Goal: Task Accomplishment & Management: Manage account settings

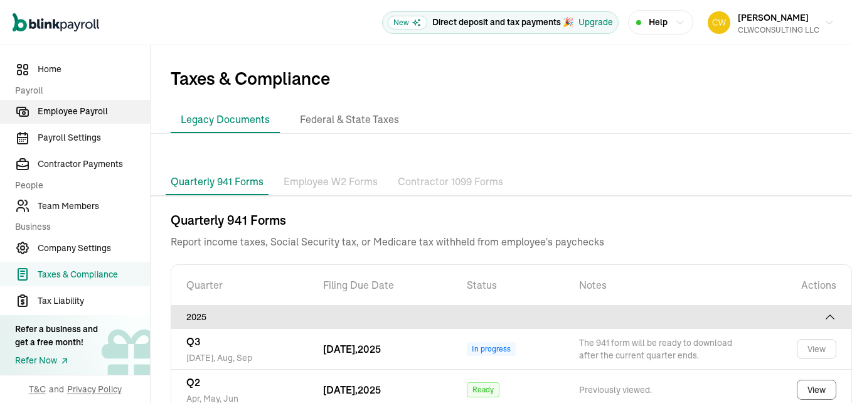
click at [95, 113] on span "Employee Payroll" at bounding box center [94, 111] width 112 height 13
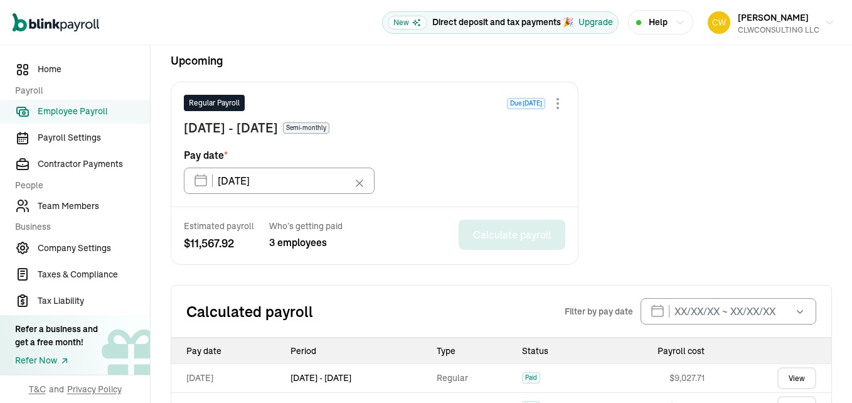
scroll to position [227, 0]
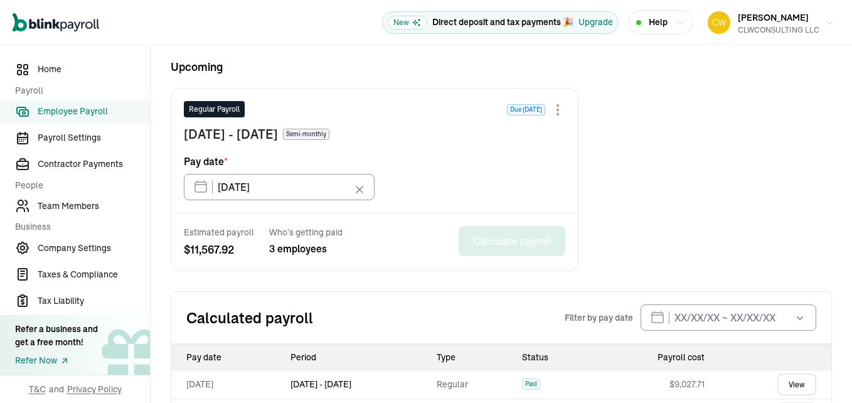
click at [556, 110] on div at bounding box center [557, 109] width 15 height 15
click at [402, 216] on div "Estimated payroll $ 11,567.92 Who’s getting paid 3 employees Calculate payroll" at bounding box center [374, 241] width 406 height 57
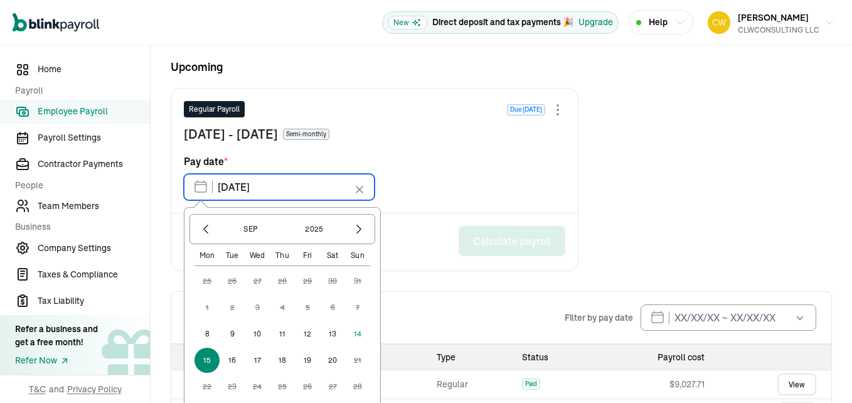
click at [204, 191] on input "[DATE]" at bounding box center [279, 187] width 191 height 26
click at [204, 230] on icon "button" at bounding box center [206, 229] width 4 height 8
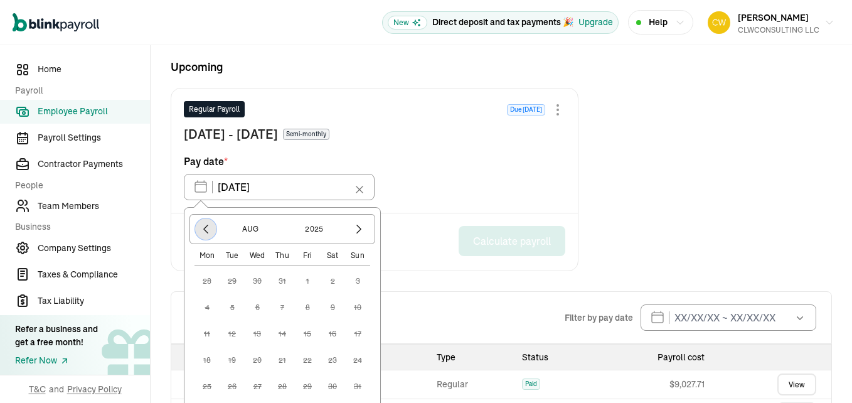
click at [204, 230] on icon "button" at bounding box center [206, 229] width 4 height 8
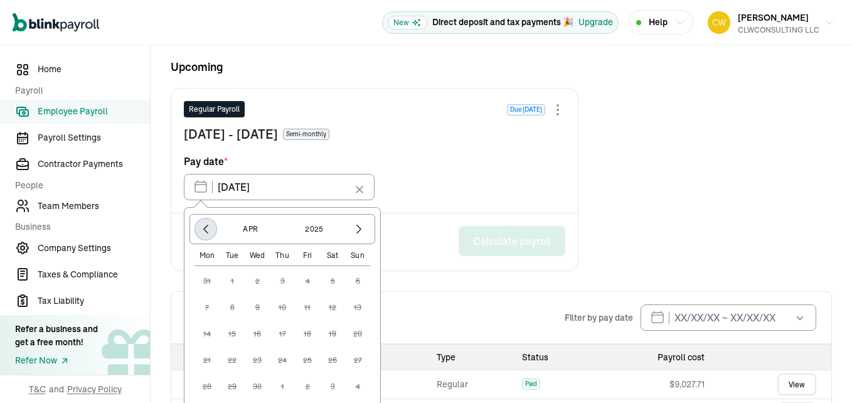
click at [204, 230] on icon "button" at bounding box center [206, 229] width 4 height 8
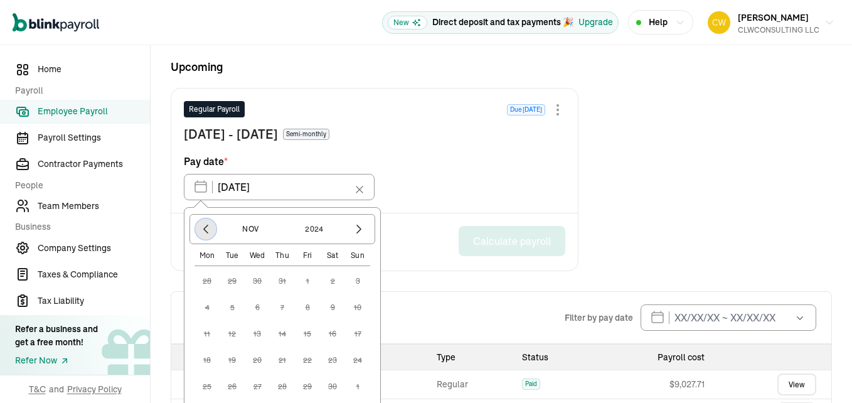
click at [204, 230] on icon "button" at bounding box center [206, 229] width 4 height 8
click at [362, 230] on icon "button" at bounding box center [358, 229] width 13 height 13
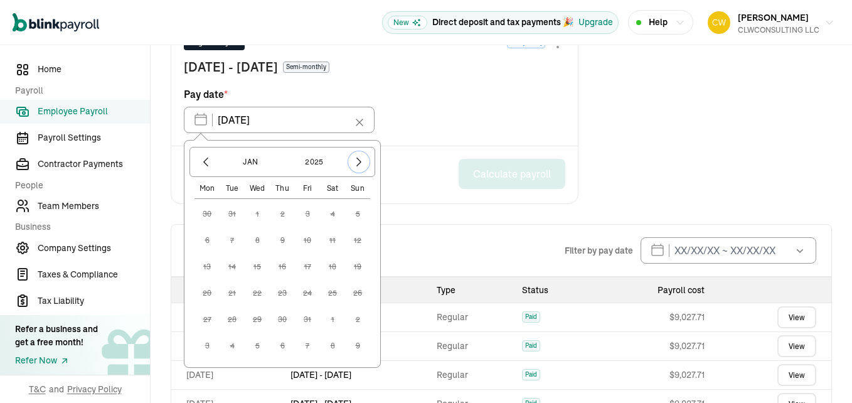
scroll to position [304, 0]
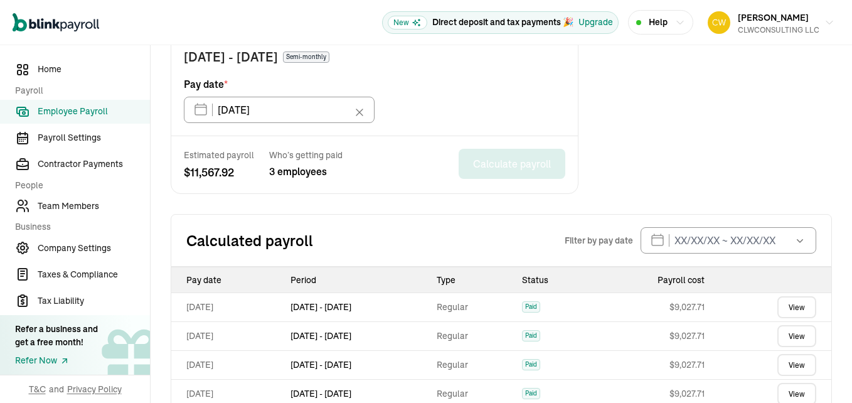
click at [421, 124] on div "Regular Payroll Due [DATE] [DATE] - [DATE] Semi-monthly Pay date * [DATE] [DATE…" at bounding box center [374, 73] width 406 height 124
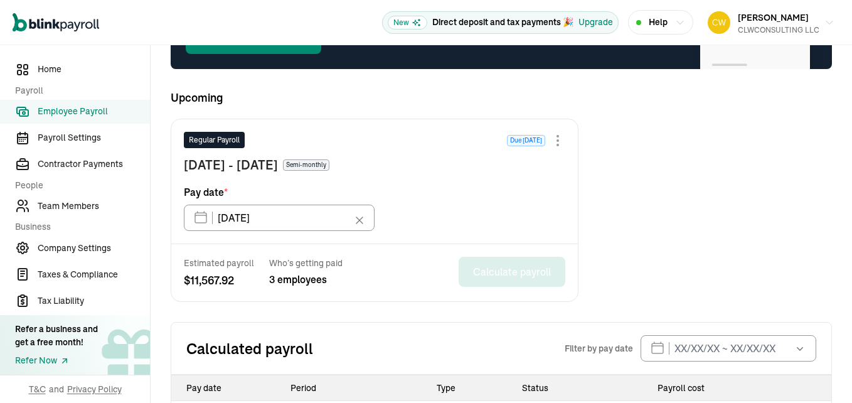
scroll to position [119, 0]
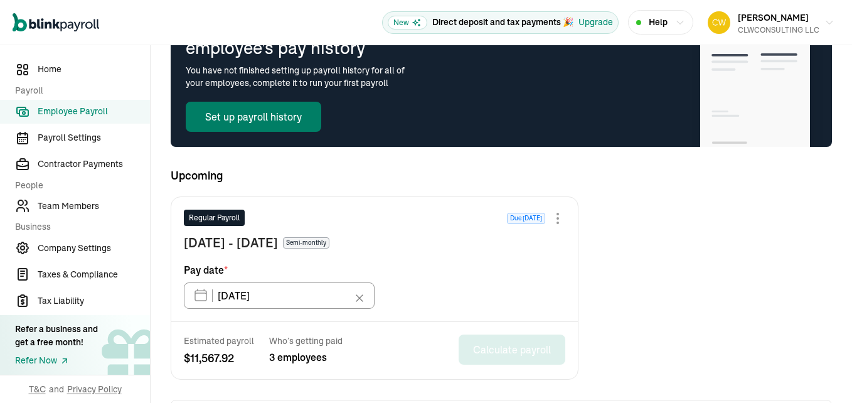
click at [250, 115] on button "Set up payroll history" at bounding box center [253, 117] width 135 height 30
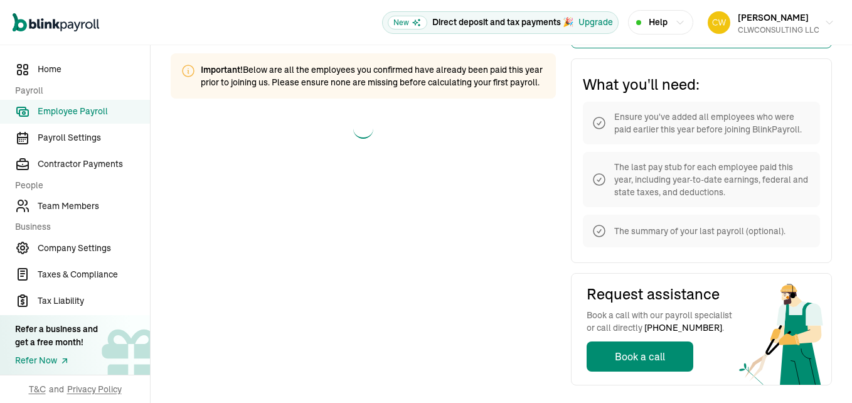
scroll to position [76, 0]
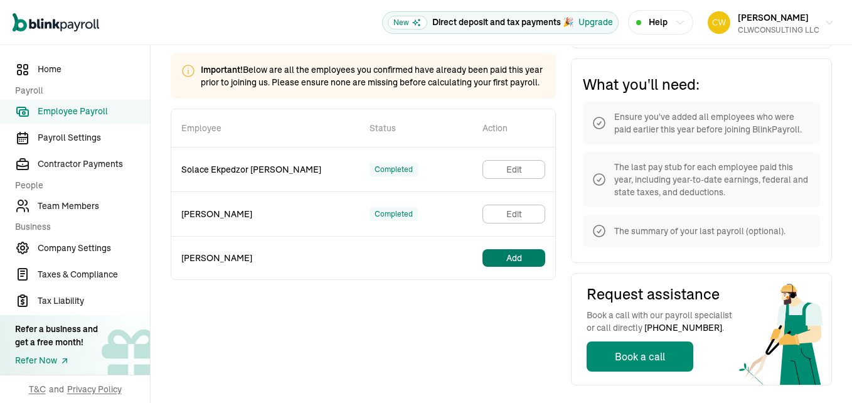
click at [504, 267] on button "Add" at bounding box center [513, 258] width 63 height 18
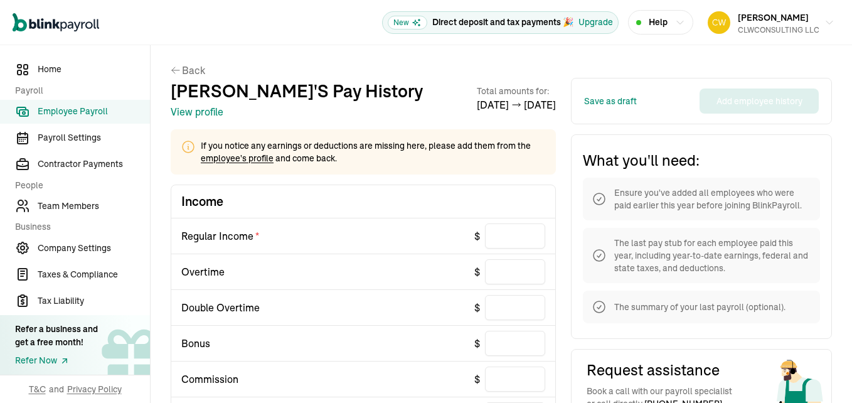
click at [202, 111] on button "View profile" at bounding box center [197, 111] width 53 height 15
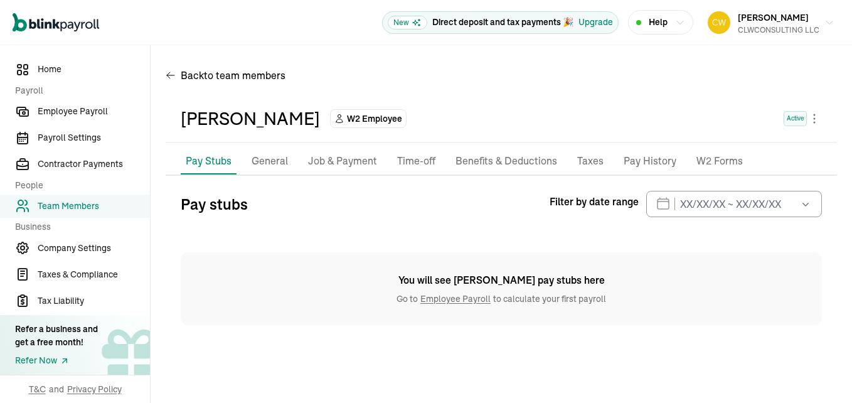
click at [269, 162] on p "General" at bounding box center [269, 161] width 36 height 16
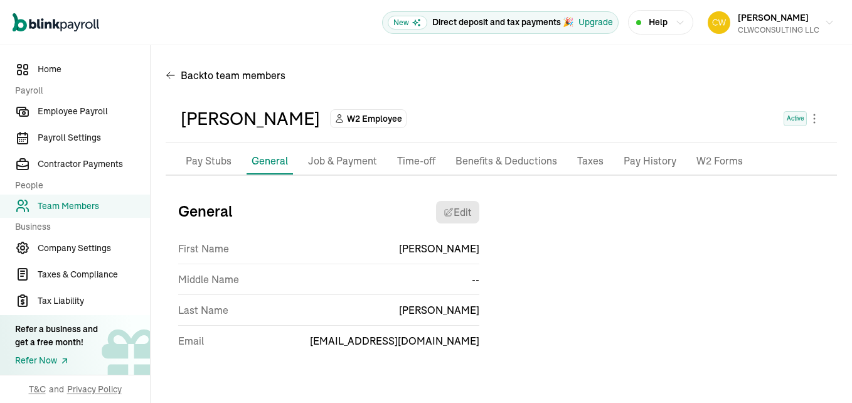
click at [327, 158] on p "Job & Payment" at bounding box center [342, 161] width 69 height 16
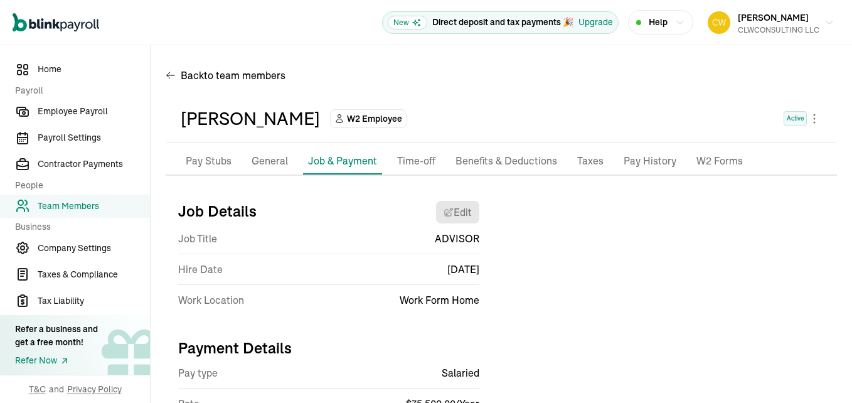
click at [591, 166] on p "Taxes" at bounding box center [590, 161] width 26 height 16
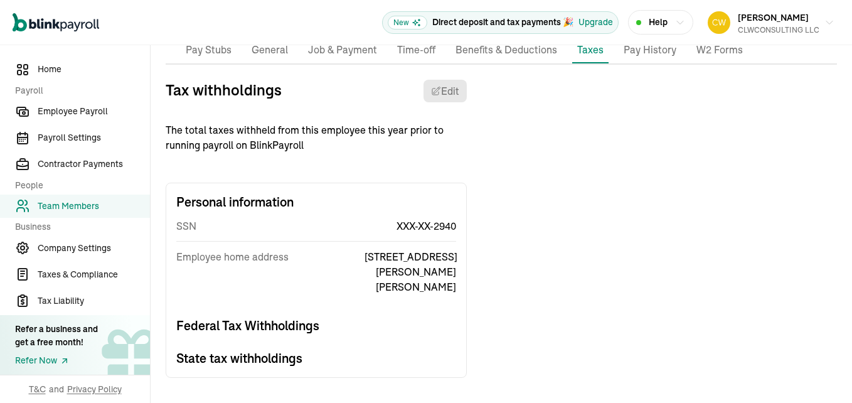
scroll to position [129, 0]
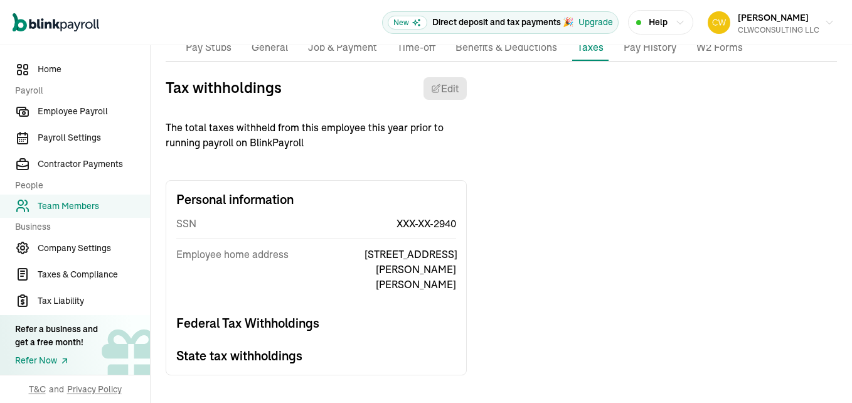
click at [326, 56] on p "Job & Payment" at bounding box center [342, 48] width 69 height 16
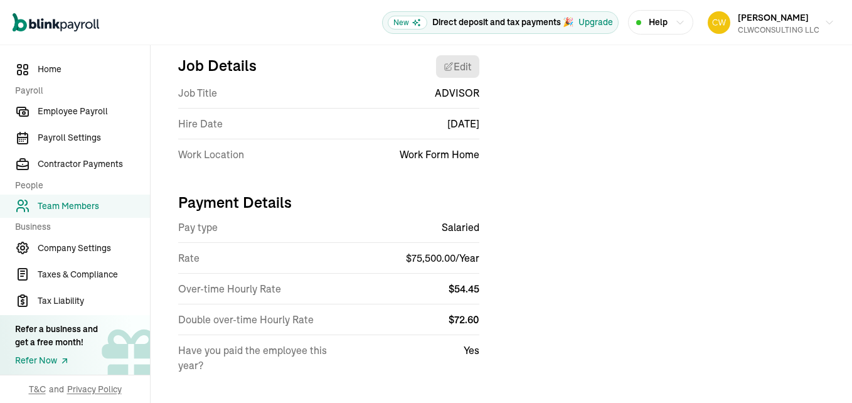
scroll to position [148, 0]
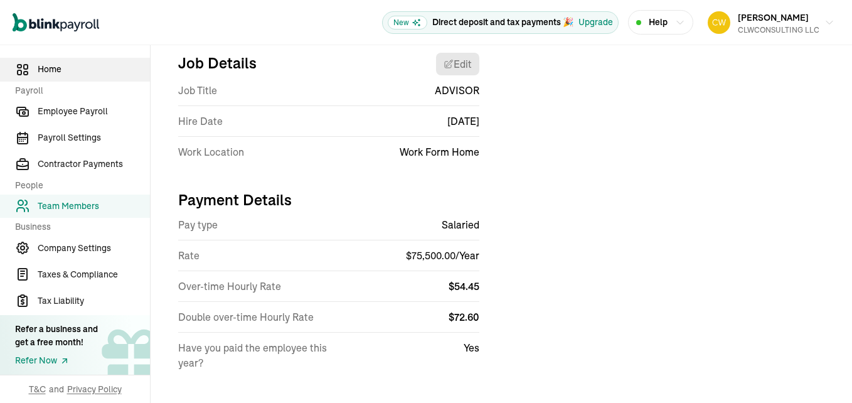
click at [58, 66] on span "Home" at bounding box center [94, 69] width 112 height 13
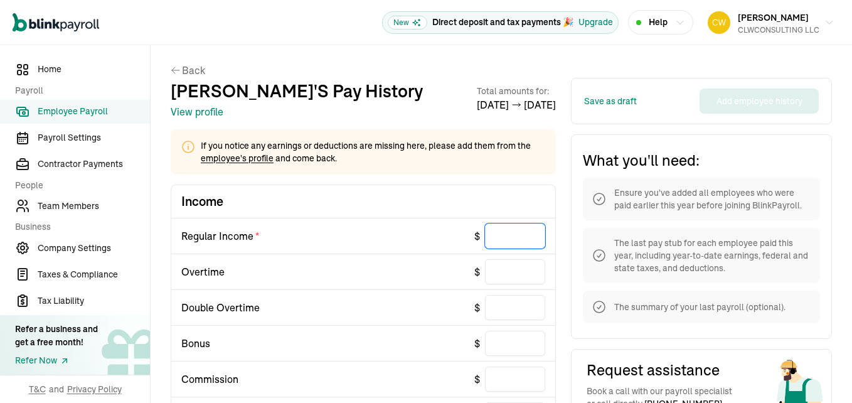
click at [488, 243] on input "text" at bounding box center [515, 235] width 60 height 25
paste input "56,625.67"
type input "56,625.67"
click at [527, 270] on input "text" at bounding box center [515, 271] width 60 height 25
type input "0.00"
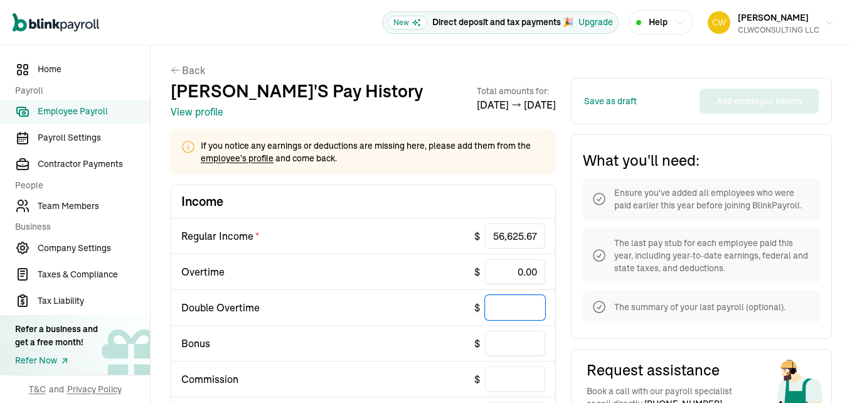
click at [535, 312] on input "text" at bounding box center [515, 307] width 60 height 25
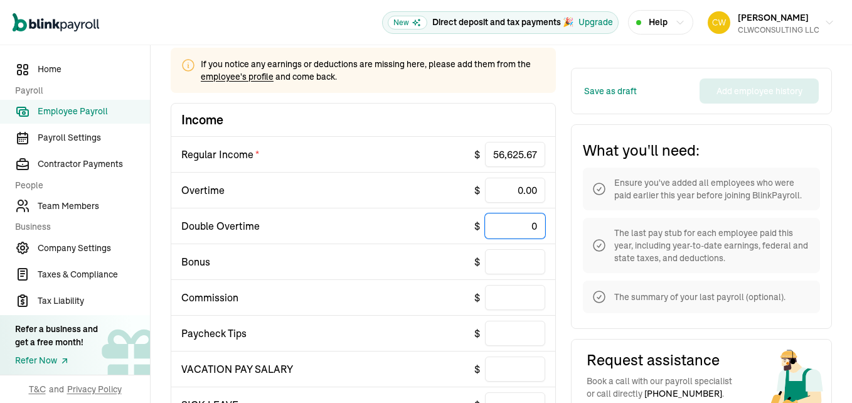
scroll to position [89, 0]
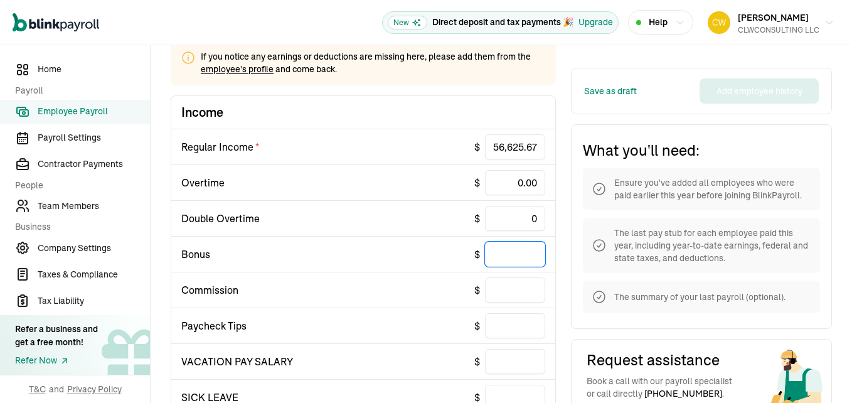
type input "0.00"
click at [524, 256] on input "text" at bounding box center [515, 253] width 60 height 25
type input "0.00"
click at [511, 296] on input "text" at bounding box center [515, 289] width 60 height 25
type input "0.00"
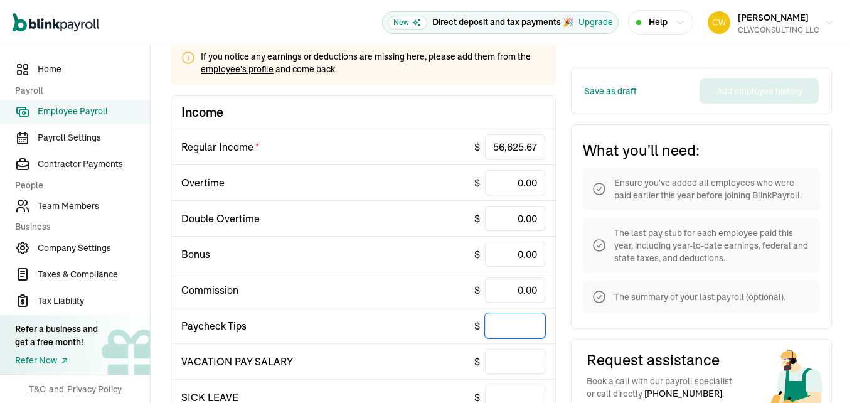
click at [512, 320] on input "text" at bounding box center [515, 325] width 60 height 25
type input "0.00"
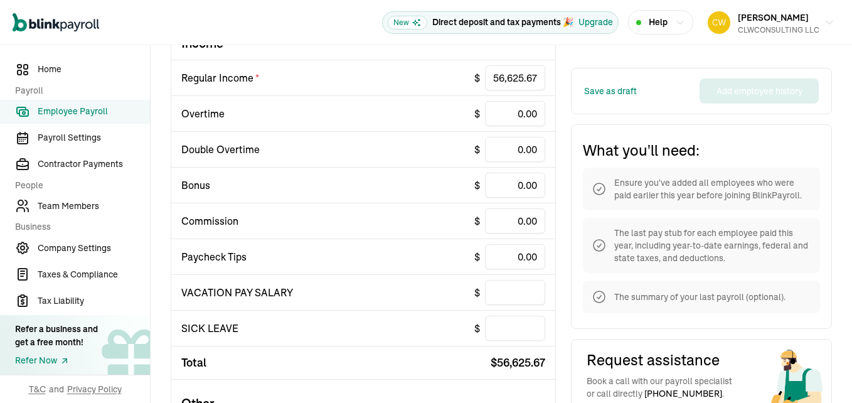
scroll to position [159, 0]
click at [520, 292] on input "text" at bounding box center [515, 291] width 60 height 25
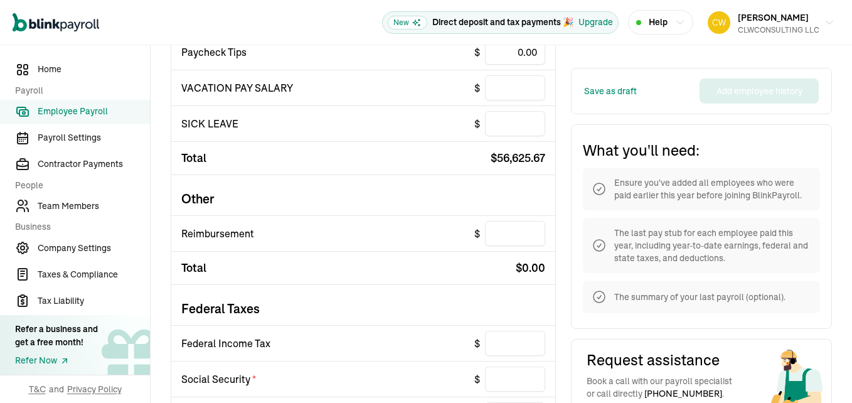
scroll to position [363, 0]
click at [512, 235] on input "text" at bounding box center [515, 232] width 60 height 25
click at [512, 235] on input "0" at bounding box center [515, 232] width 60 height 25
type input "0.00"
click at [458, 273] on div "Total $ 0.00" at bounding box center [363, 266] width 384 height 33
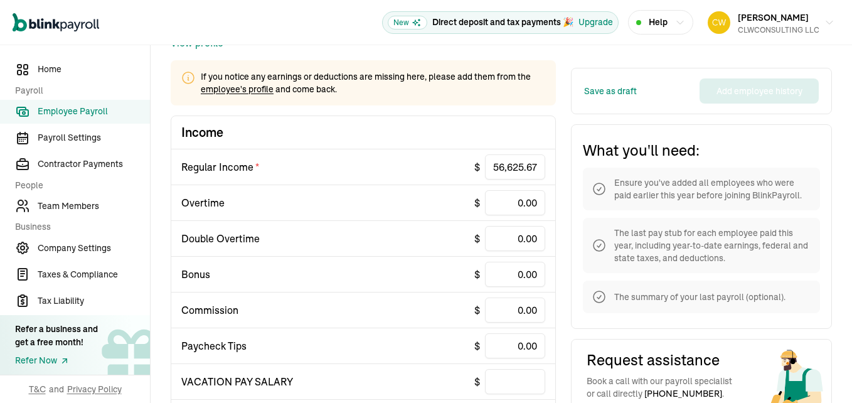
scroll to position [0, 0]
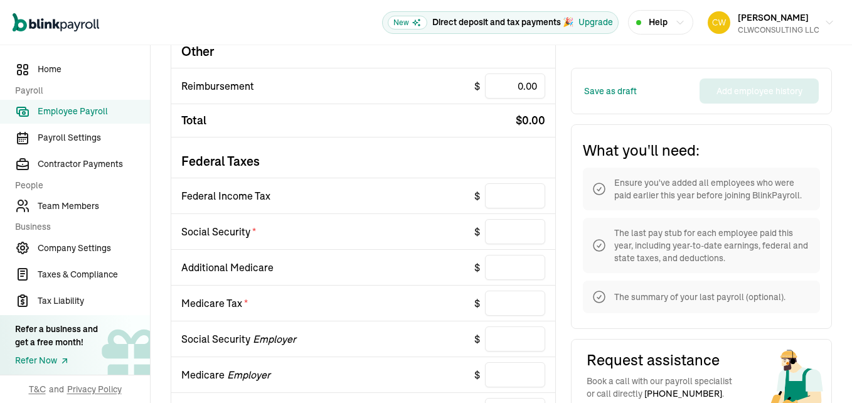
click at [425, 340] on li "Social Security Employer $" at bounding box center [363, 338] width 384 height 36
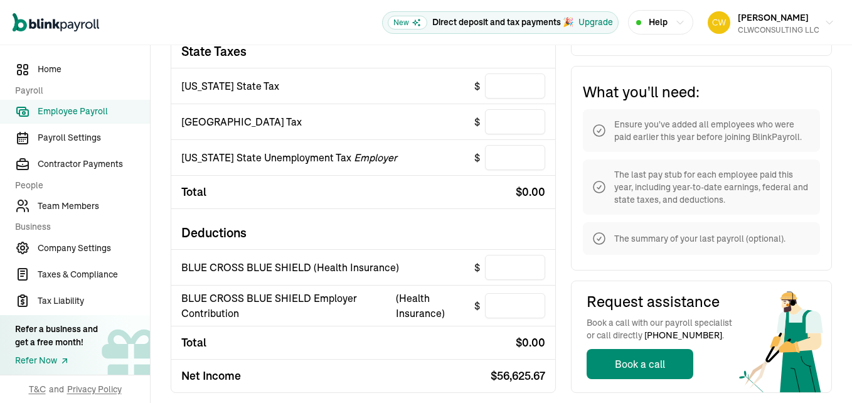
scroll to position [944, 0]
click at [496, 269] on input "text" at bounding box center [515, 266] width 60 height 25
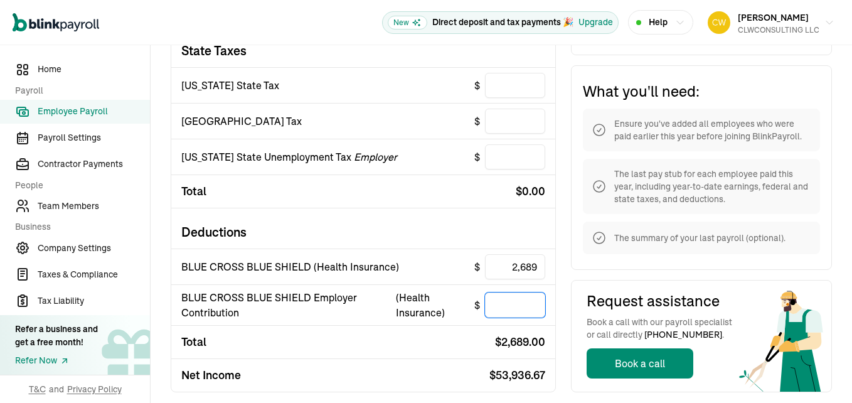
click at [504, 300] on input "text" at bounding box center [515, 304] width 60 height 25
type input "2,689.00"
type input "2,898.00"
click at [421, 346] on div "Total $ 5,587.00" at bounding box center [363, 341] width 384 height 33
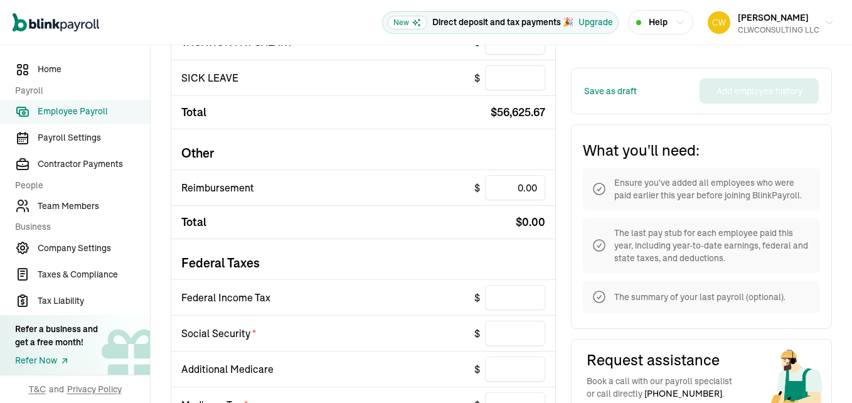
scroll to position [408, 0]
click at [487, 297] on input "text" at bounding box center [515, 297] width 60 height 25
type input "6,510.53"
click at [505, 331] on input "text" at bounding box center [515, 332] width 60 height 25
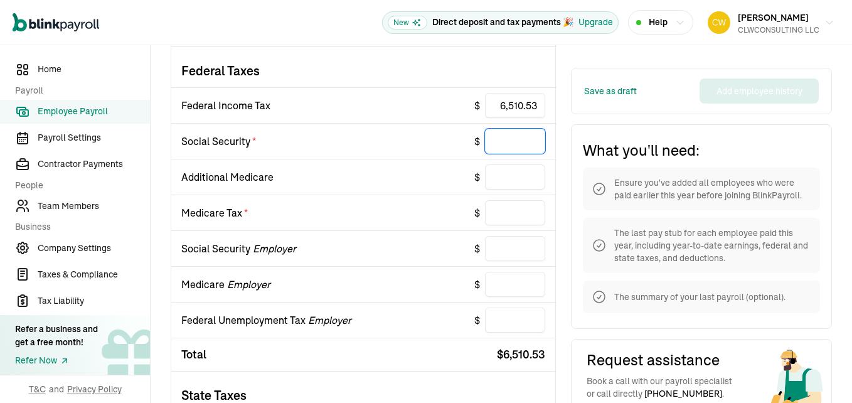
scroll to position [631, 0]
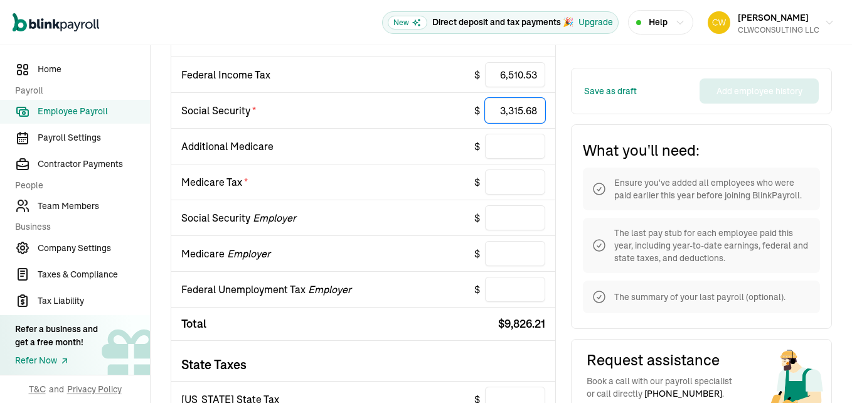
type input "3,315.68"
click at [499, 186] on input "text" at bounding box center [515, 181] width 60 height 25
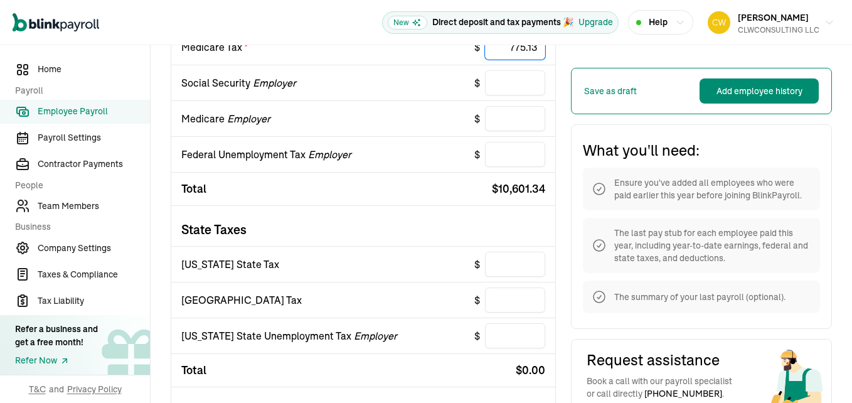
scroll to position [798, 0]
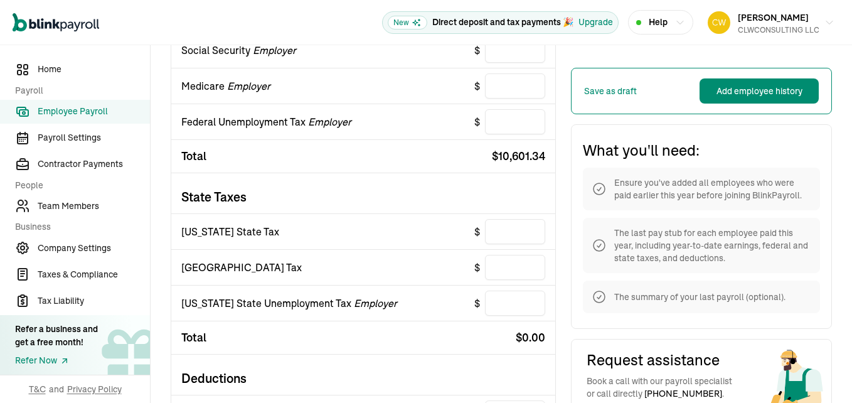
type input "775.13"
click at [500, 231] on input "text" at bounding box center [515, 231] width 60 height 25
click at [517, 233] on input "text" at bounding box center [515, 231] width 60 height 25
type input "1,388.89"
click at [504, 275] on input "text" at bounding box center [515, 267] width 60 height 25
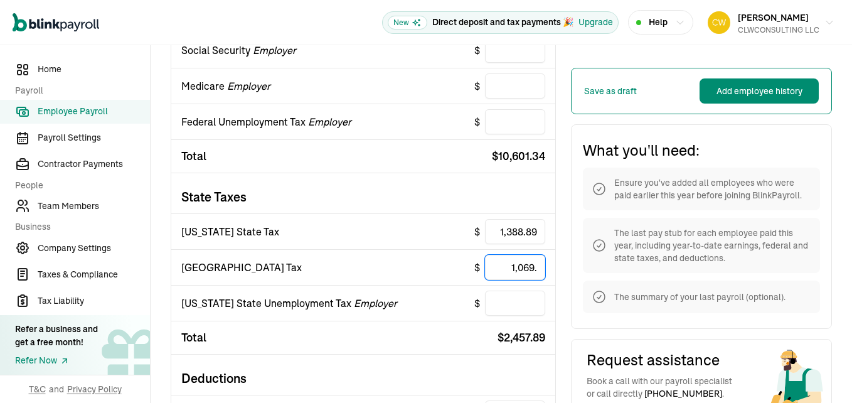
click button "Add employee history" at bounding box center [0, 0] width 0 height 0
type input "1,069.64"
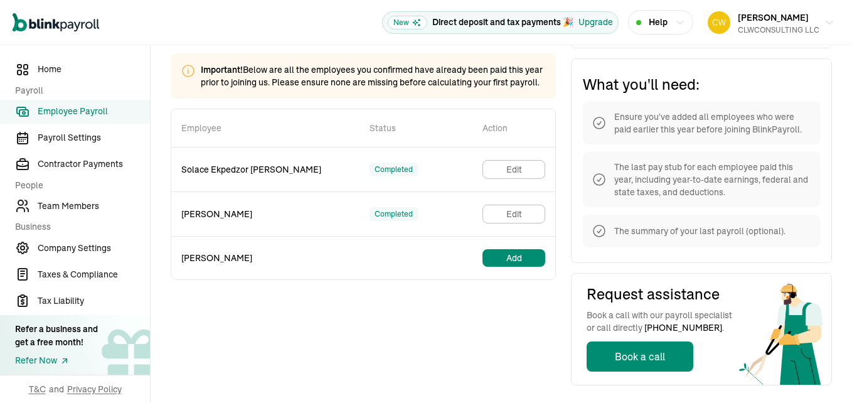
scroll to position [76, 0]
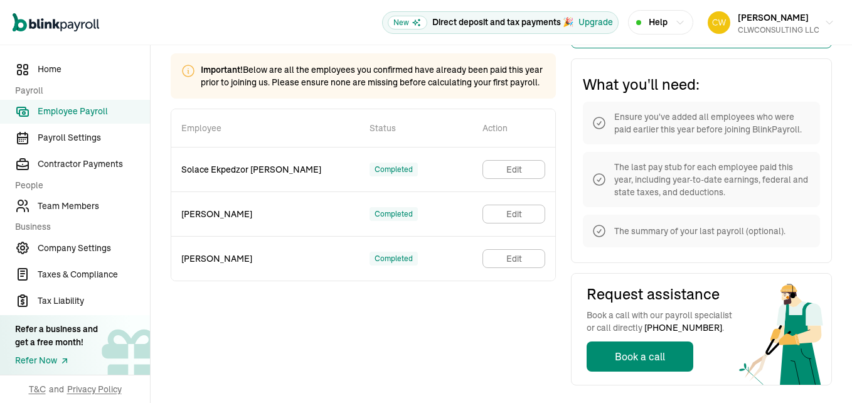
click at [87, 117] on span "Employee Payroll" at bounding box center [94, 111] width 112 height 13
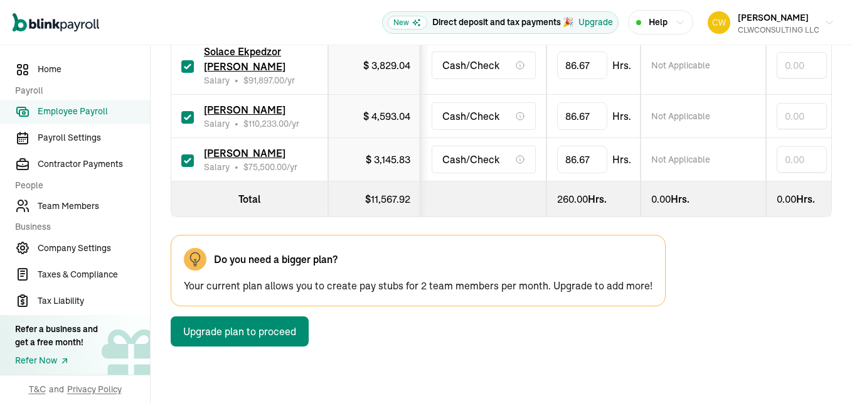
scroll to position [301, 0]
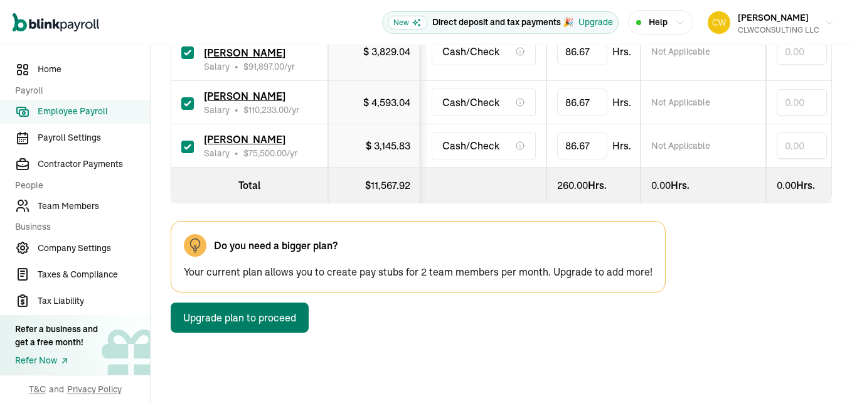
click at [288, 314] on button "Upgrade plan to proceed" at bounding box center [240, 317] width 138 height 30
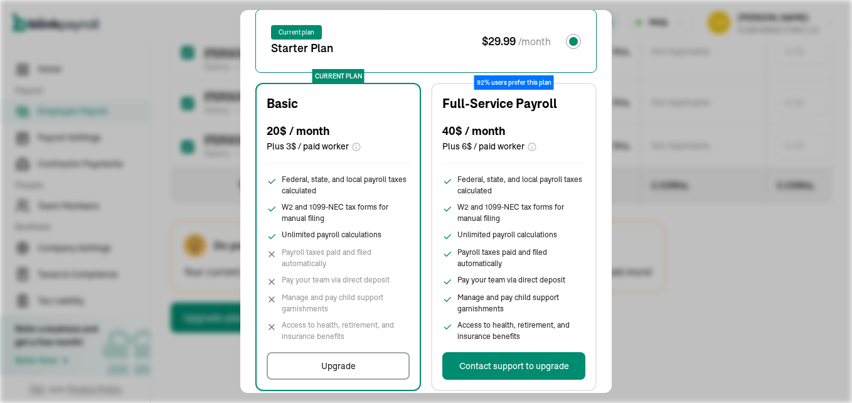
scroll to position [145, 0]
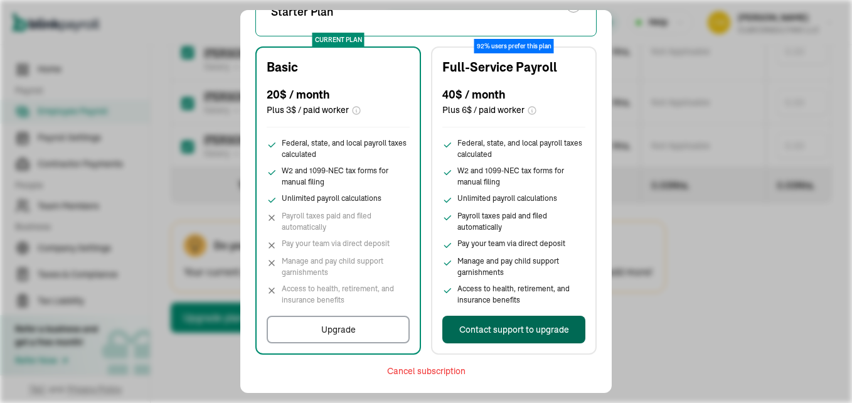
click at [492, 336] on div "Contact support to upgrade" at bounding box center [514, 329] width 110 height 13
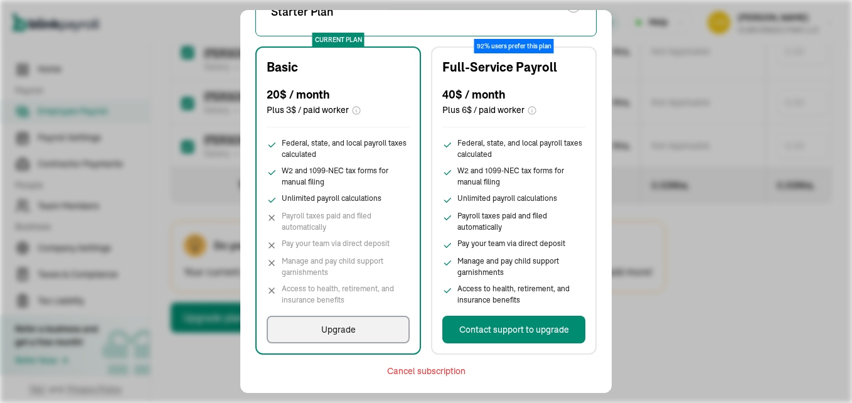
click at [344, 332] on div "Upgrade" at bounding box center [338, 329] width 34 height 13
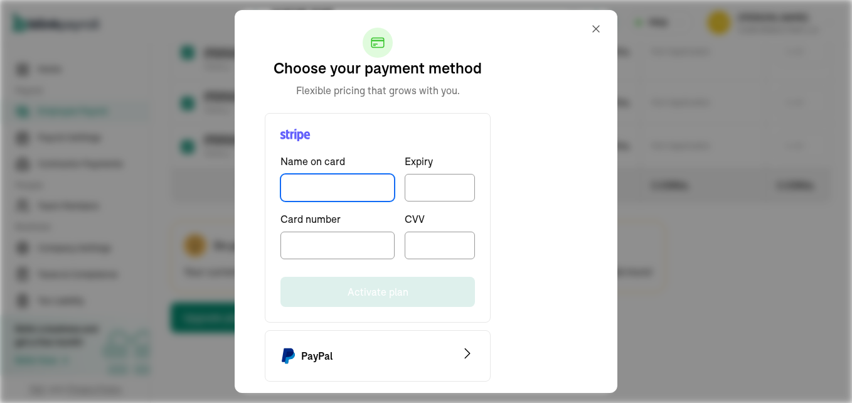
click at [342, 191] on input "TextInput" at bounding box center [337, 188] width 114 height 28
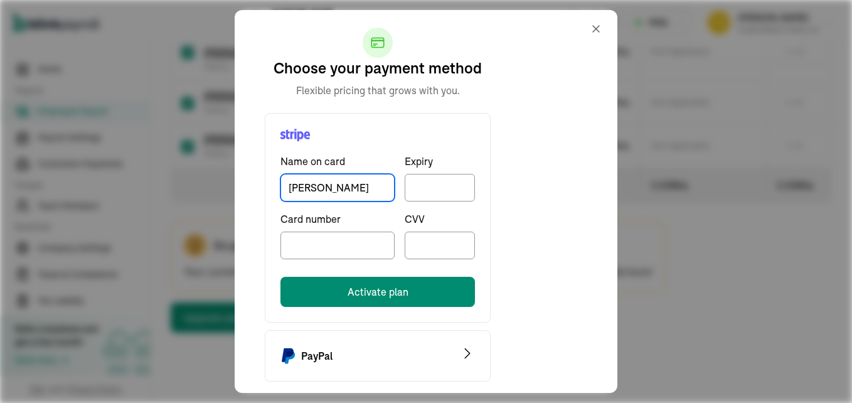
type input "[PERSON_NAME]"
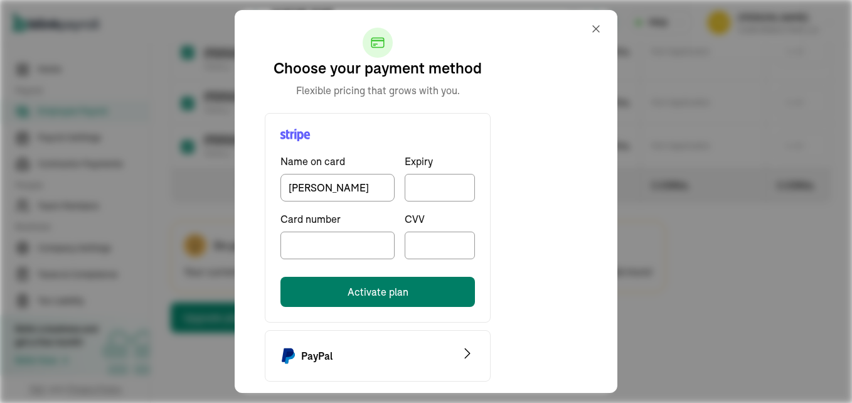
click at [365, 298] on button "Activate plan" at bounding box center [377, 292] width 194 height 30
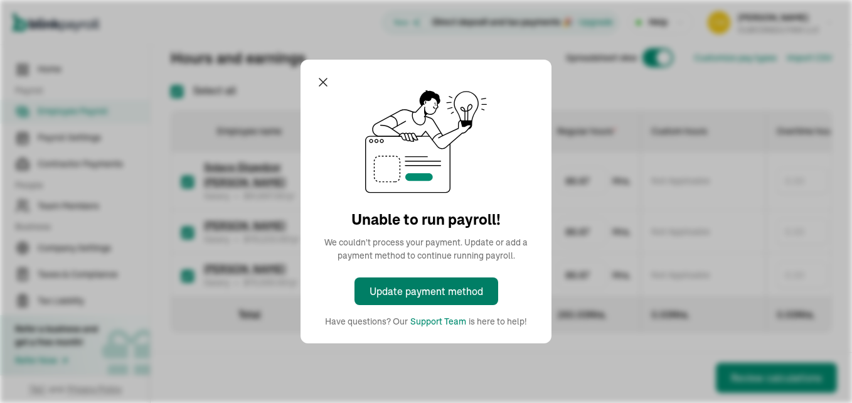
scroll to position [172, 0]
click at [323, 83] on div "Select all Employee name Gross pay Payment method Regular hours * Custom hours …" at bounding box center [501, 208] width 661 height 250
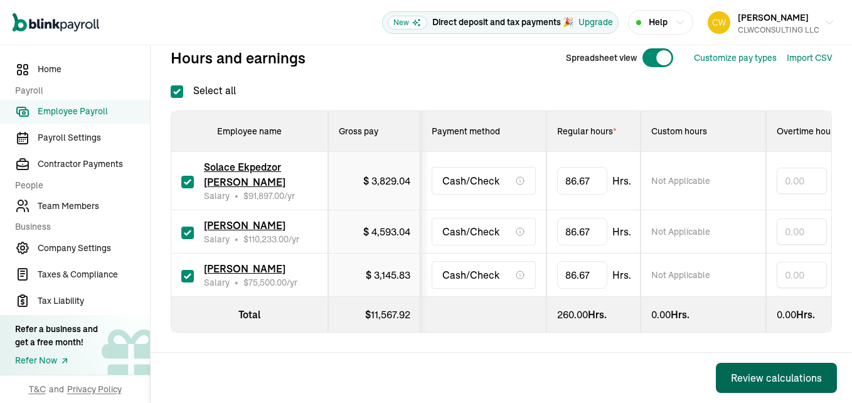
click at [748, 374] on div "Review calculations" at bounding box center [776, 377] width 91 height 15
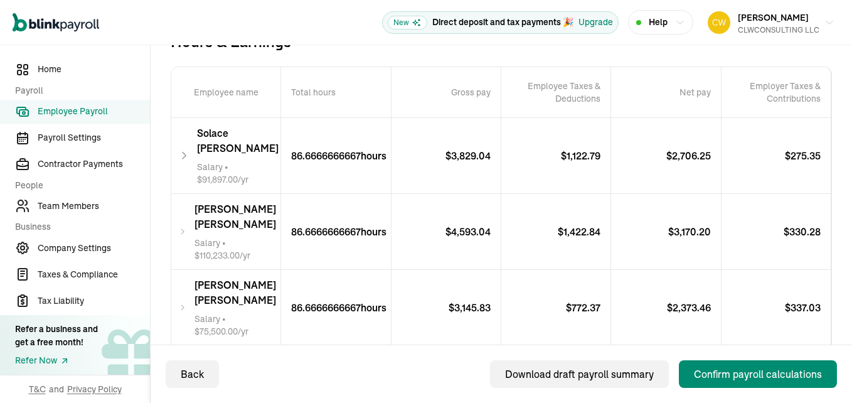
scroll to position [323, 0]
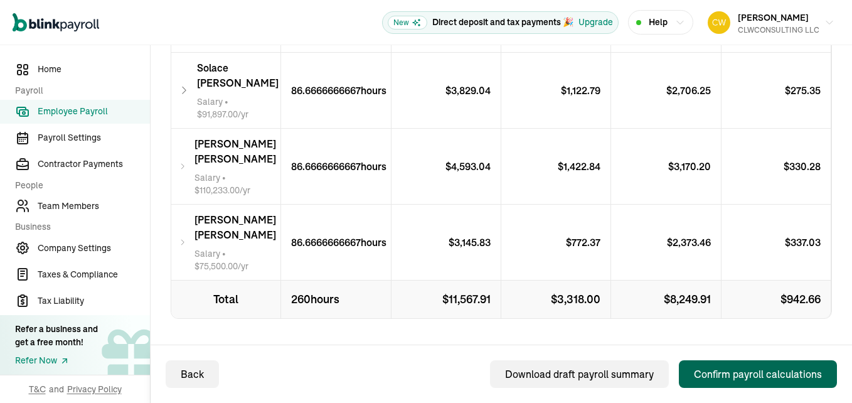
click at [736, 372] on div "Confirm payroll calculations" at bounding box center [758, 373] width 128 height 15
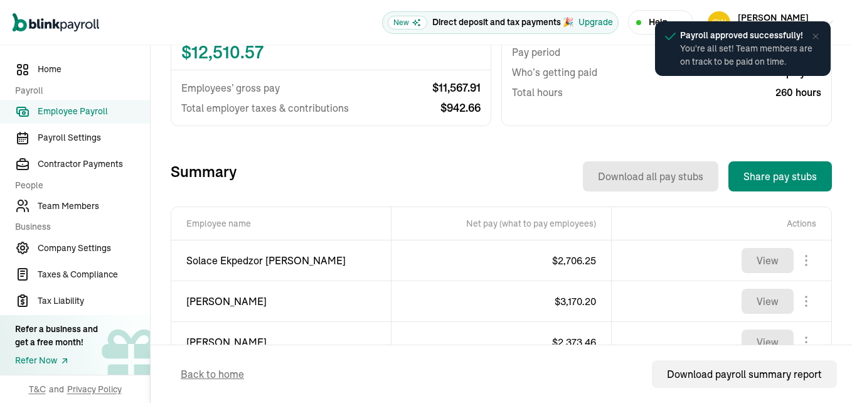
scroll to position [398, 0]
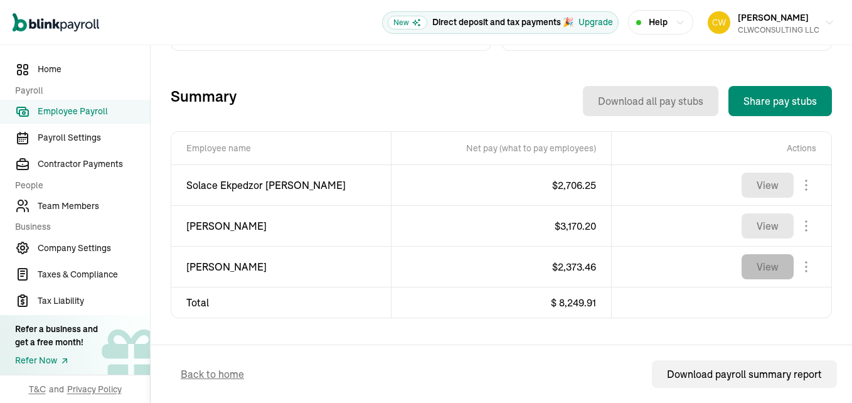
click at [774, 260] on button "View" at bounding box center [767, 266] width 52 height 25
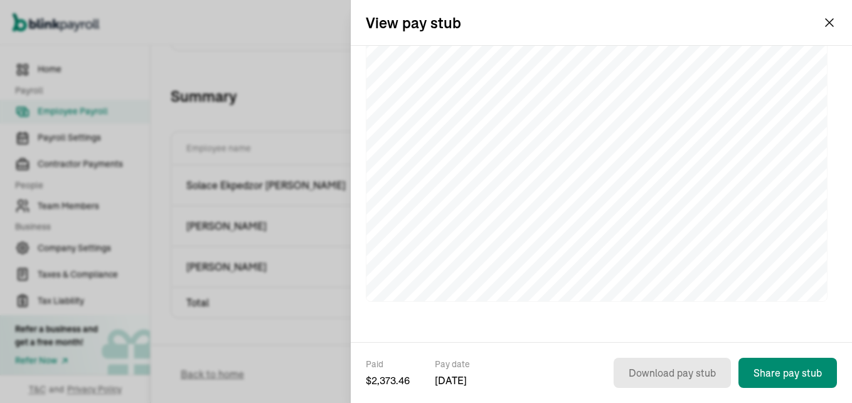
scroll to position [326, 0]
click at [793, 377] on button "Share pay stub" at bounding box center [787, 372] width 98 height 30
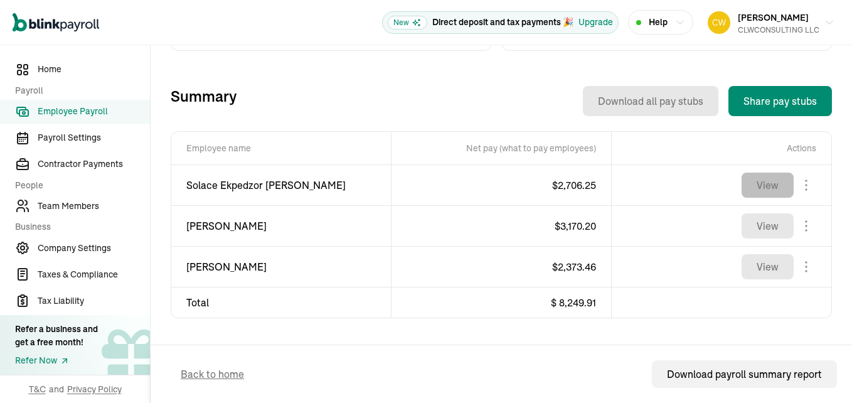
click at [763, 192] on button "View" at bounding box center [767, 184] width 52 height 25
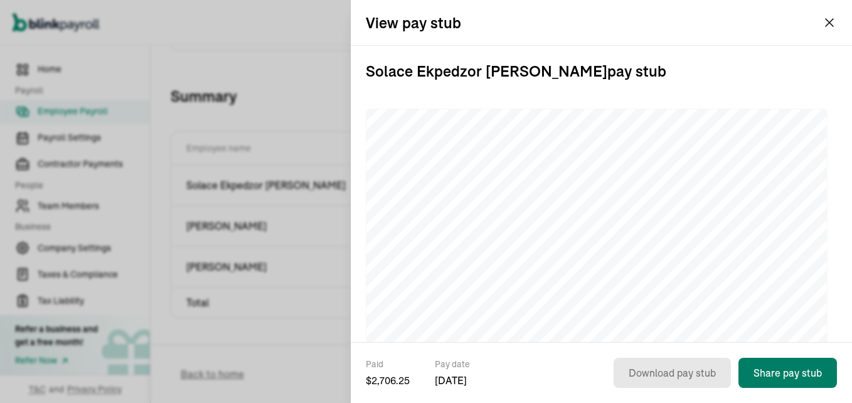
click at [774, 373] on button "Share pay stub" at bounding box center [787, 372] width 98 height 30
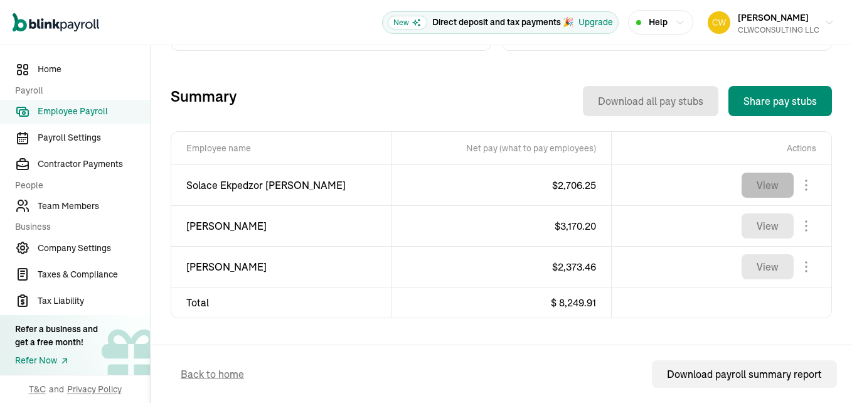
click at [753, 188] on button "View" at bounding box center [767, 184] width 52 height 25
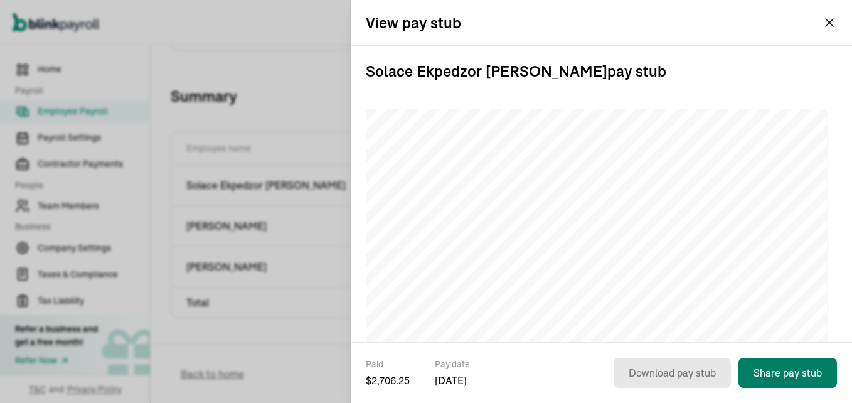
click at [781, 376] on button "Share pay stub" at bounding box center [787, 372] width 98 height 30
click at [787, 381] on button "Share pay stub" at bounding box center [787, 372] width 98 height 30
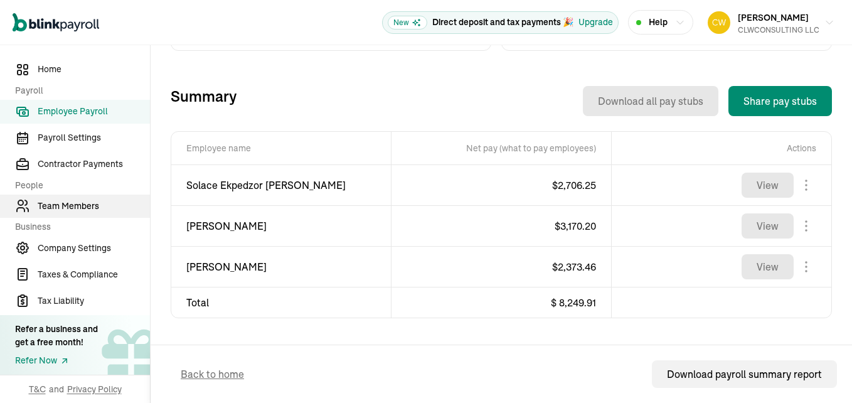
click at [78, 209] on span "Team Members" at bounding box center [94, 205] width 112 height 13
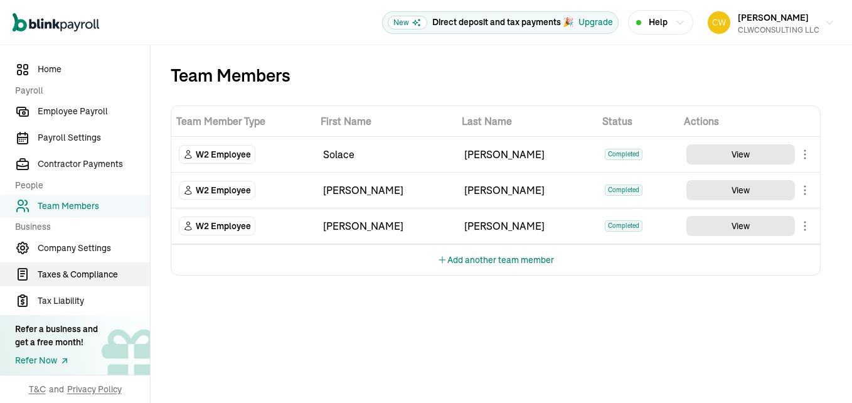
click at [79, 268] on span "Taxes & Compliance" at bounding box center [94, 274] width 112 height 13
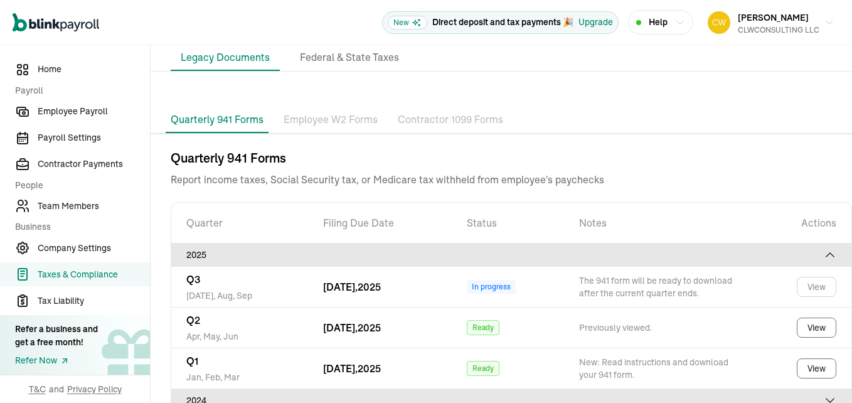
scroll to position [61, 0]
click at [335, 122] on p "Employee W2 Forms" at bounding box center [330, 120] width 94 height 16
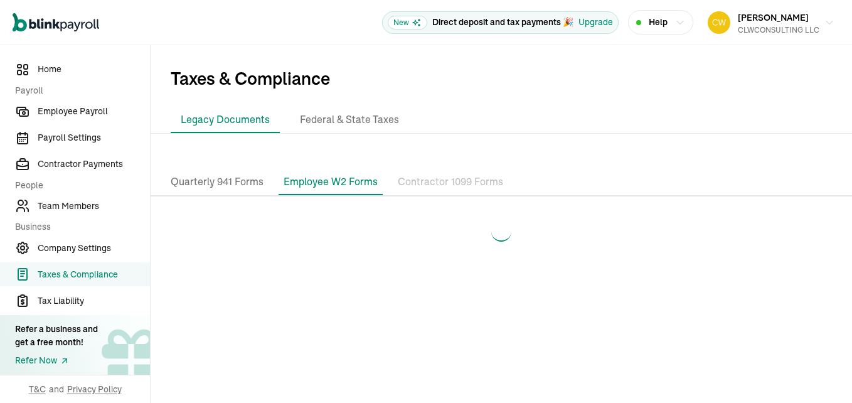
click at [335, 122] on li "Federal & State Taxes" at bounding box center [349, 120] width 119 height 26
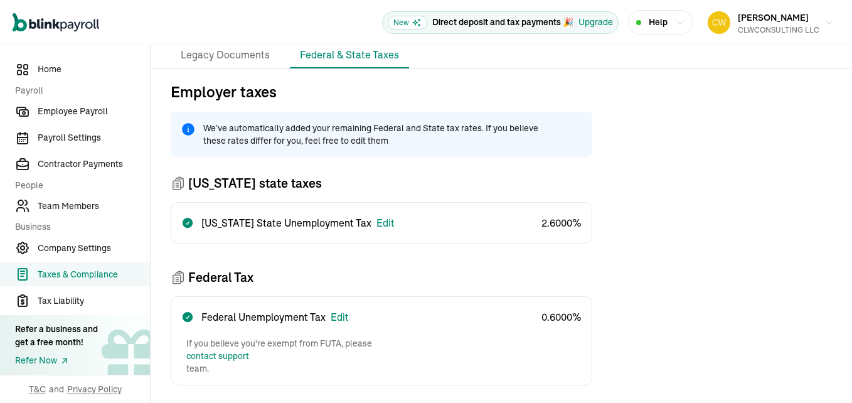
scroll to position [0, 0]
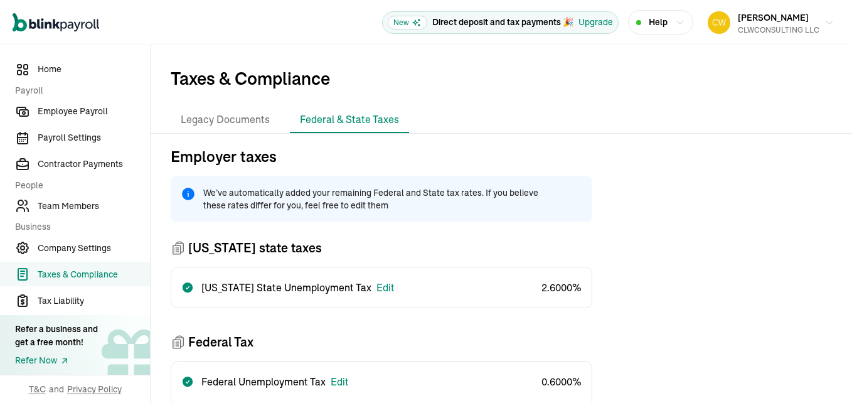
click at [90, 275] on span "Taxes & Compliance" at bounding box center [94, 274] width 112 height 13
click at [83, 273] on span "Taxes & Compliance" at bounding box center [94, 274] width 112 height 13
click at [201, 119] on li "Legacy Documents" at bounding box center [225, 120] width 109 height 26
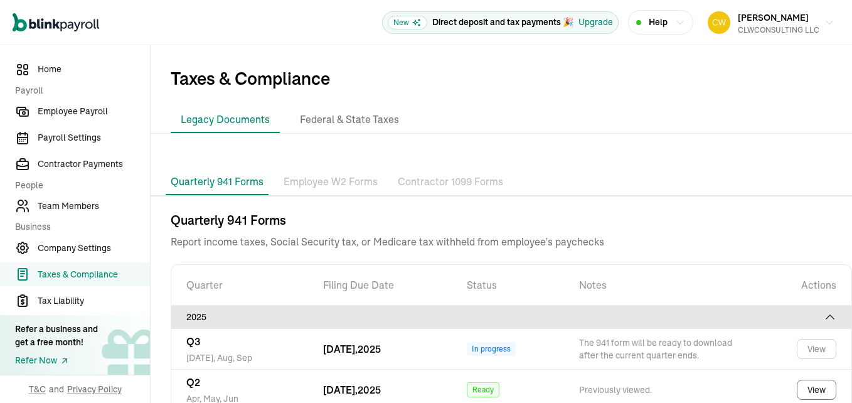
click at [340, 181] on p "Employee W2 Forms" at bounding box center [330, 182] width 94 height 16
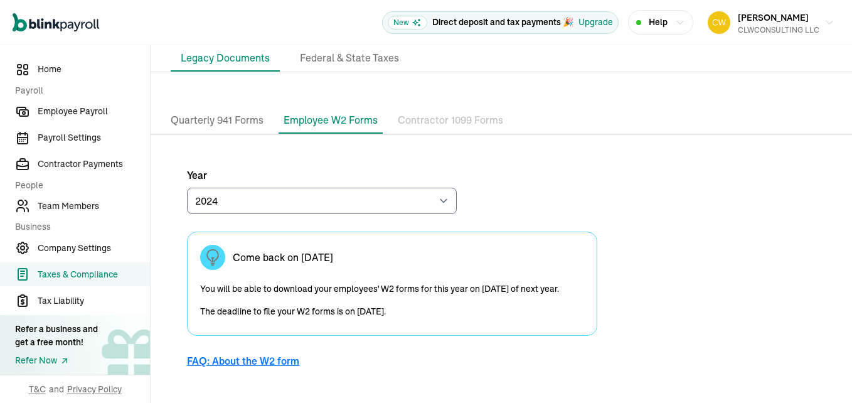
scroll to position [67, 0]
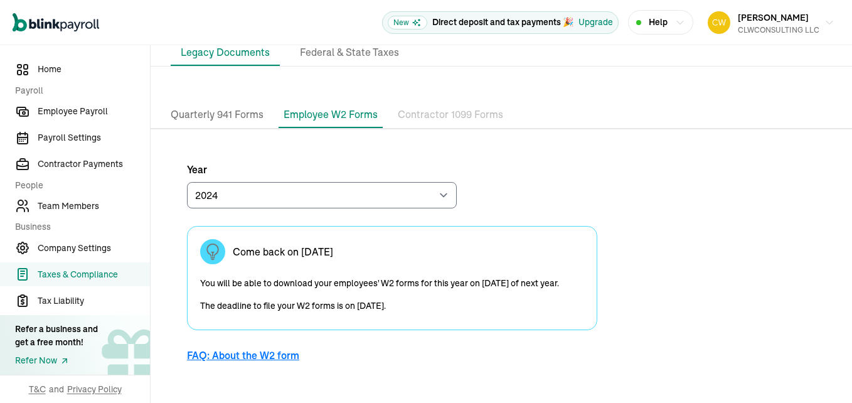
click at [231, 117] on p "Quarterly 941 Forms" at bounding box center [217, 115] width 93 height 16
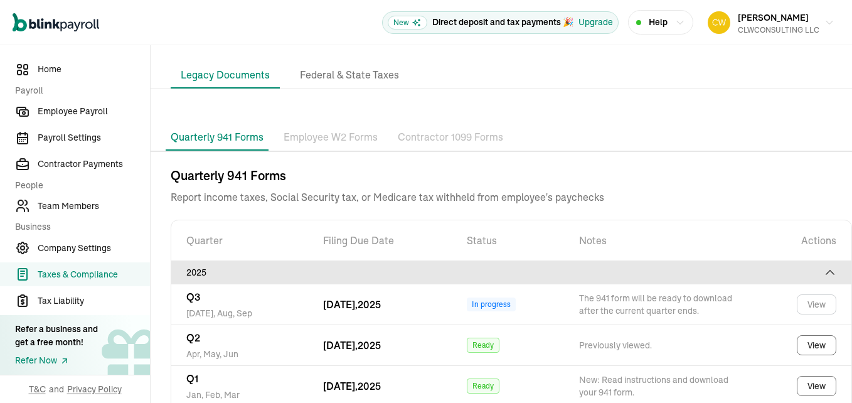
scroll to position [84, 0]
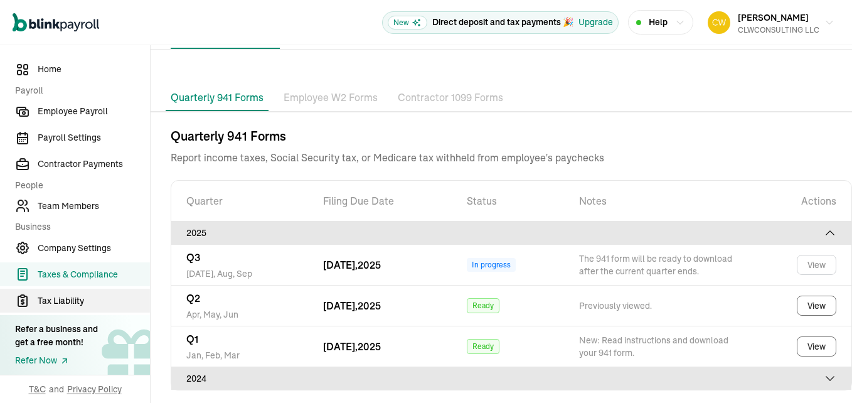
click at [71, 304] on span "Tax Liability" at bounding box center [94, 300] width 112 height 13
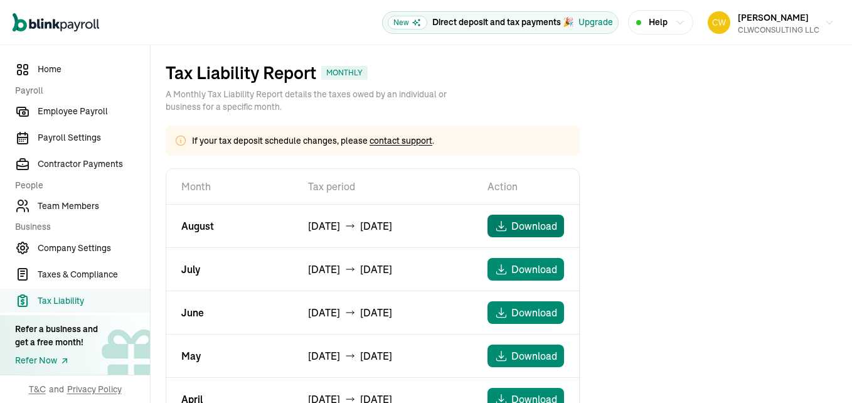
click at [502, 228] on icon "button" at bounding box center [501, 225] width 13 height 13
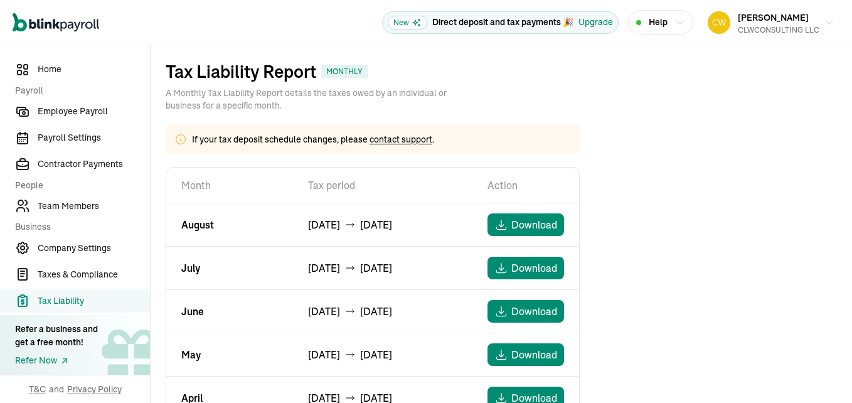
scroll to position [2, 0]
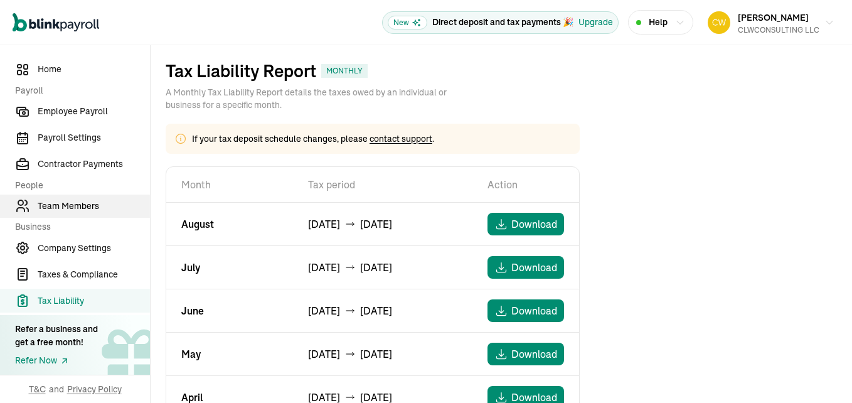
click at [77, 213] on link "Team Members" at bounding box center [75, 206] width 150 height 24
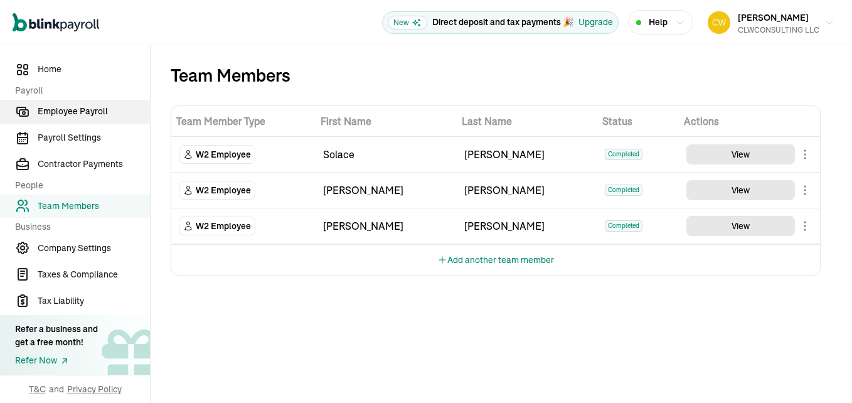
click at [83, 108] on span "Employee Payroll" at bounding box center [94, 111] width 112 height 13
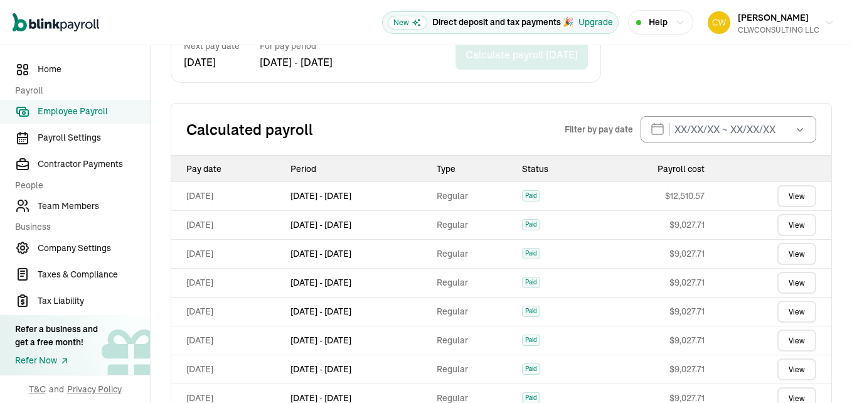
scroll to position [219, 0]
